Goal: Check status: Check status

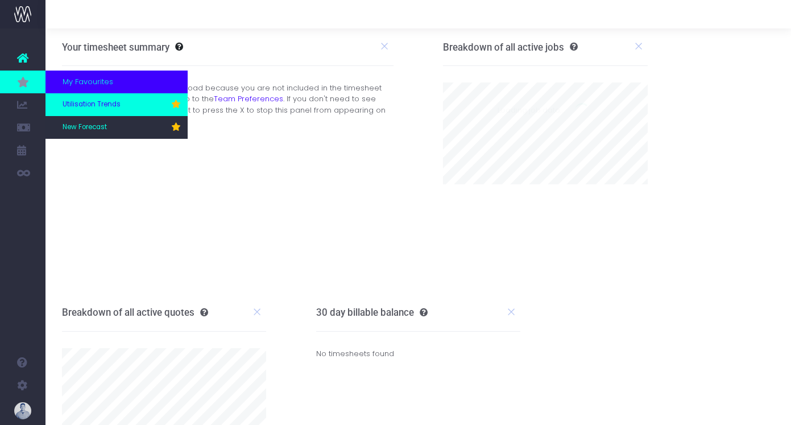
click at [74, 100] on span "Utilisation Trends" at bounding box center [92, 104] width 58 height 10
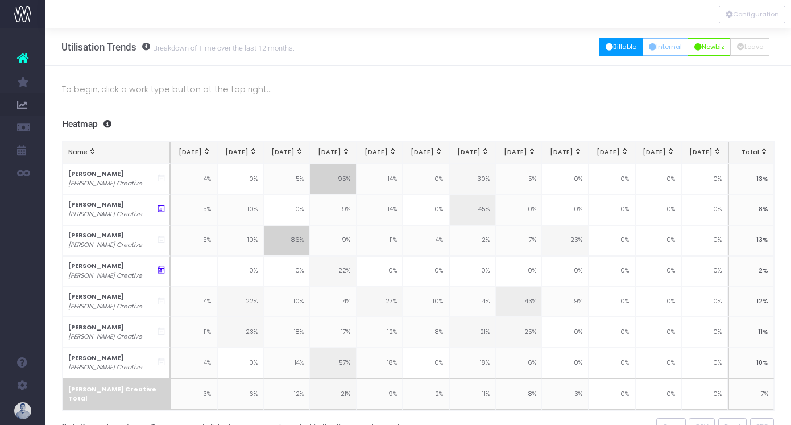
click at [611, 49] on button "Billable" at bounding box center [621, 47] width 44 height 18
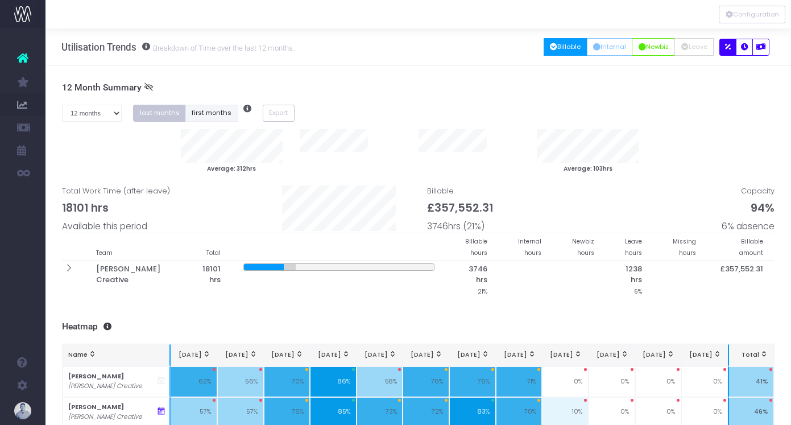
click at [221, 116] on button "first months" at bounding box center [211, 114] width 53 height 18
click at [99, 114] on select "1 month 2 months 3 months 4 months 5 months 6 months 7 months 8 months 9 months…" at bounding box center [92, 114] width 60 height 18
select select "seven"
click at [62, 105] on select "1 month 2 months 3 months 4 months 5 months 6 months 7 months 8 months 9 months…" at bounding box center [92, 114] width 60 height 18
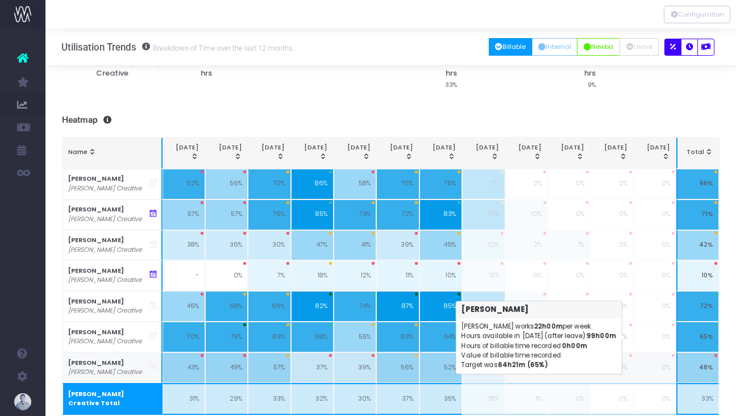
scroll to position [228, 0]
